Goal: Find specific page/section: Find specific page/section

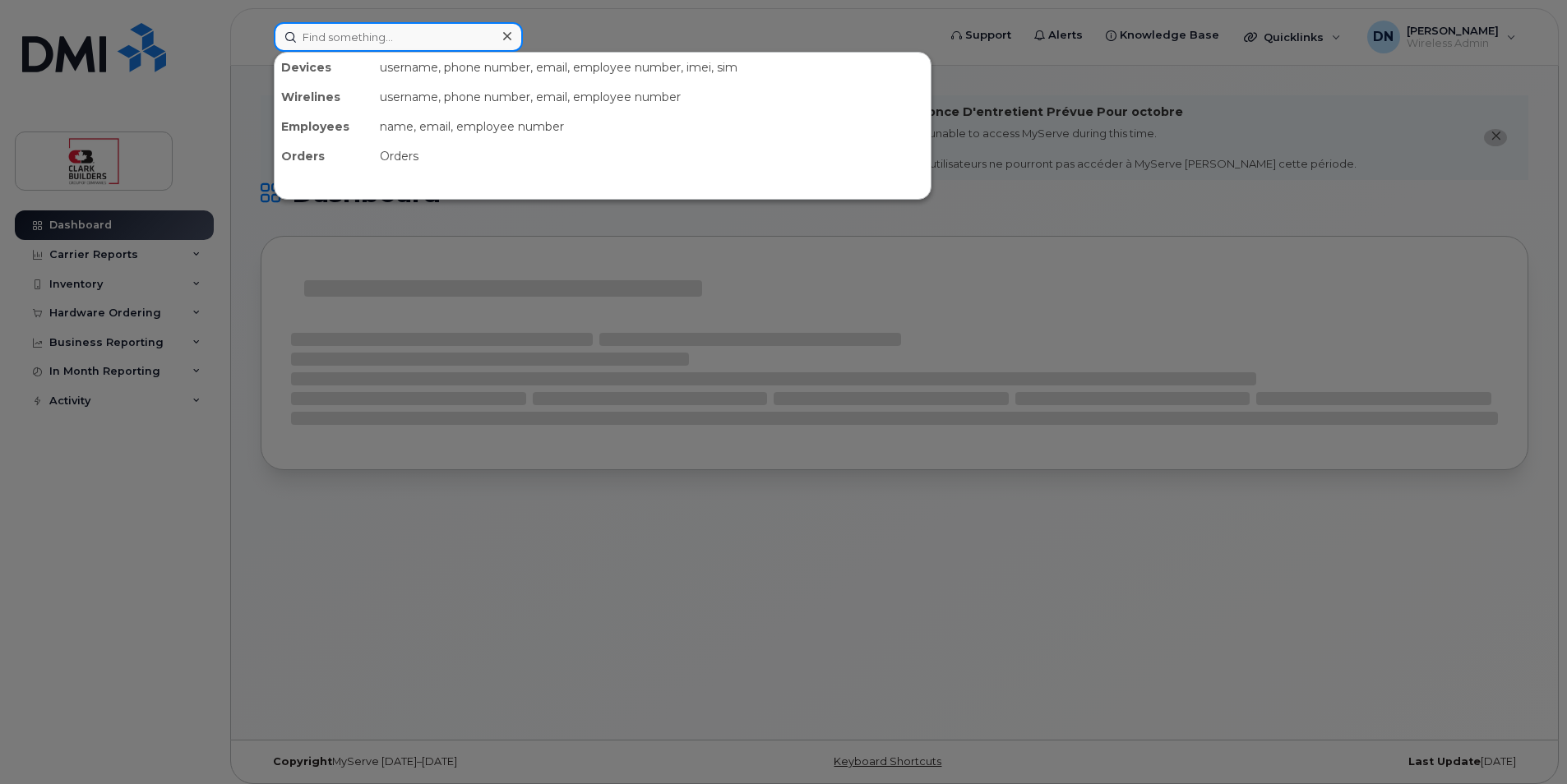
click at [455, 28] on input at bounding box center [398, 37] width 249 height 30
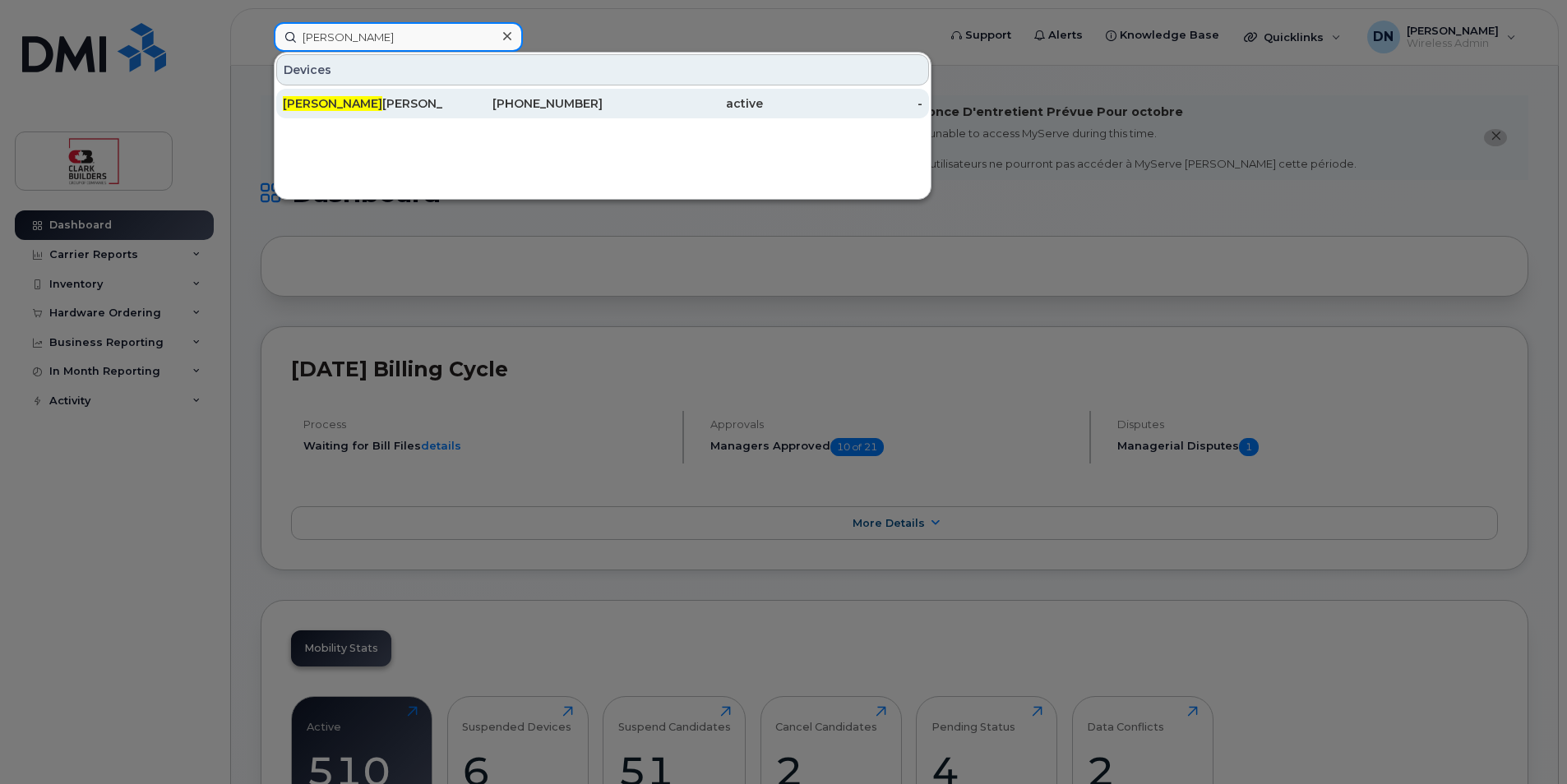
type input "[PERSON_NAME]"
click at [476, 98] on div "[PHONE_NUMBER]" at bounding box center [523, 103] width 160 height 16
